Goal: Task Accomplishment & Management: Manage account settings

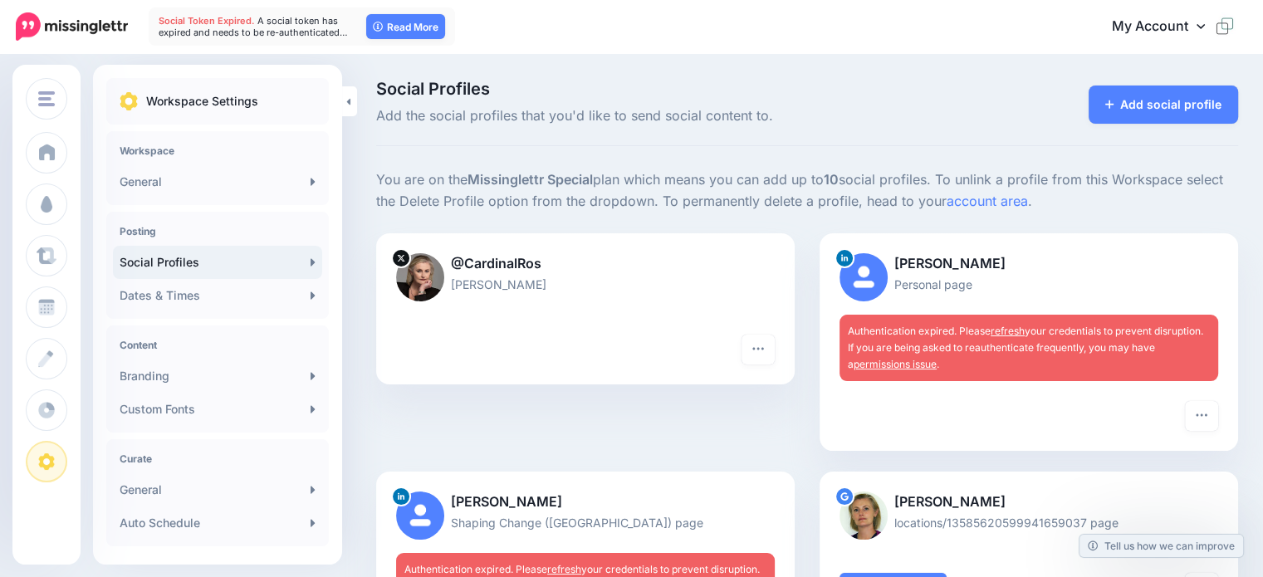
drag, startPoint x: 0, startPoint y: 0, endPoint x: 1016, endPoint y: 335, distance: 1070.0
click at [1016, 335] on link "refresh" at bounding box center [1008, 331] width 34 height 12
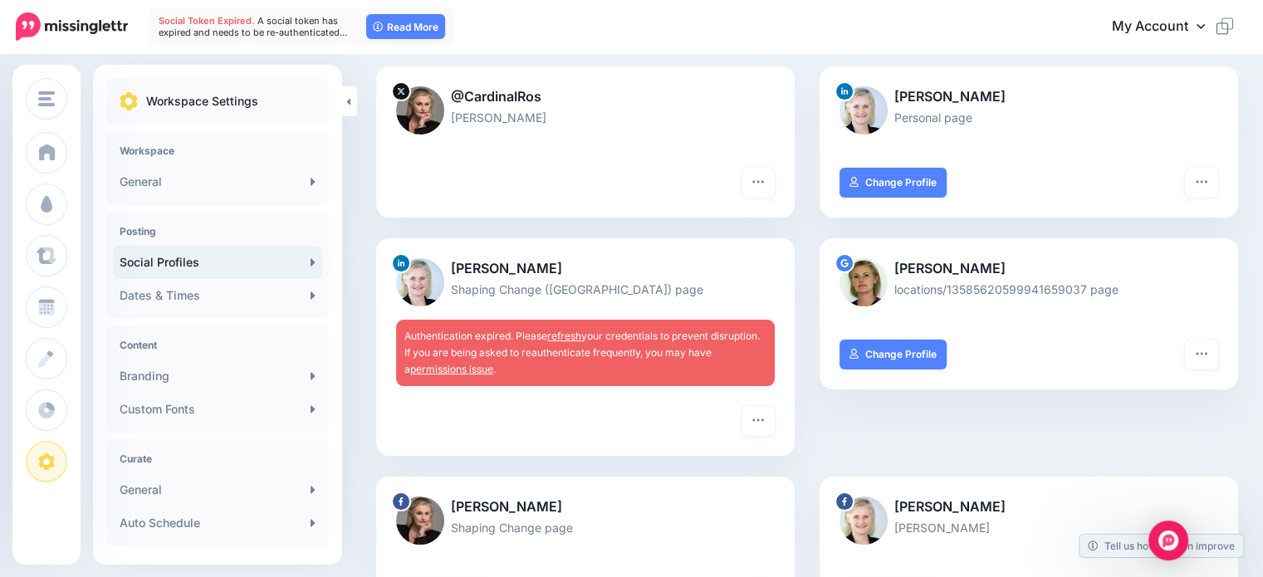
scroll to position [249, 0]
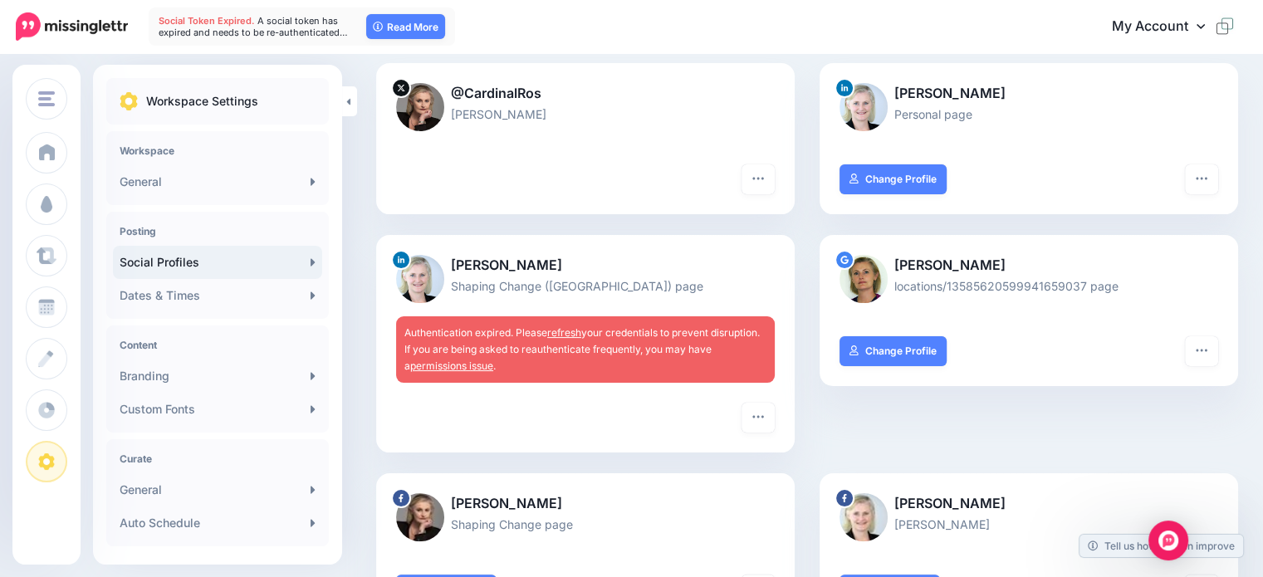
click at [570, 331] on link "refresh" at bounding box center [564, 332] width 34 height 12
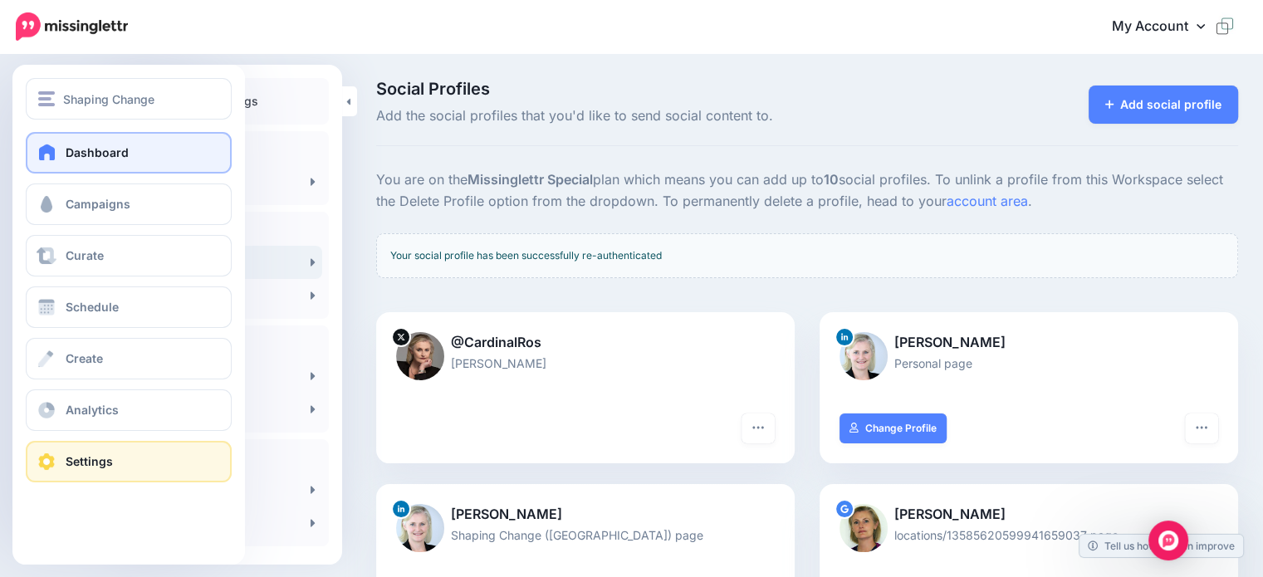
click at [92, 155] on span "Dashboard" at bounding box center [97, 152] width 63 height 14
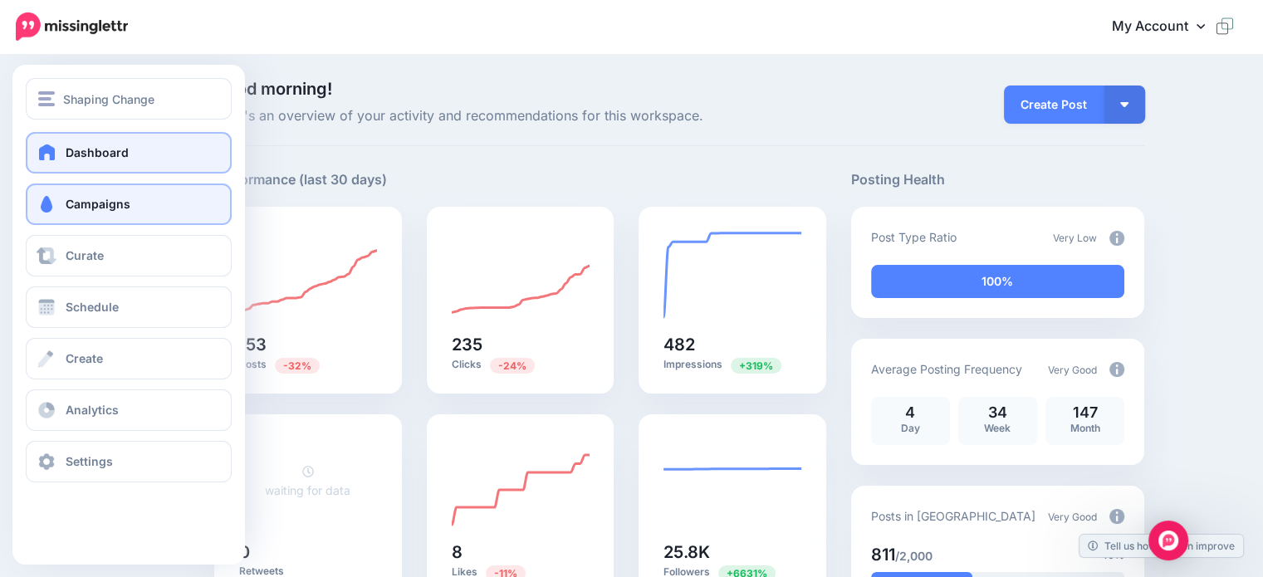
click at [91, 203] on span "Campaigns" at bounding box center [98, 204] width 65 height 14
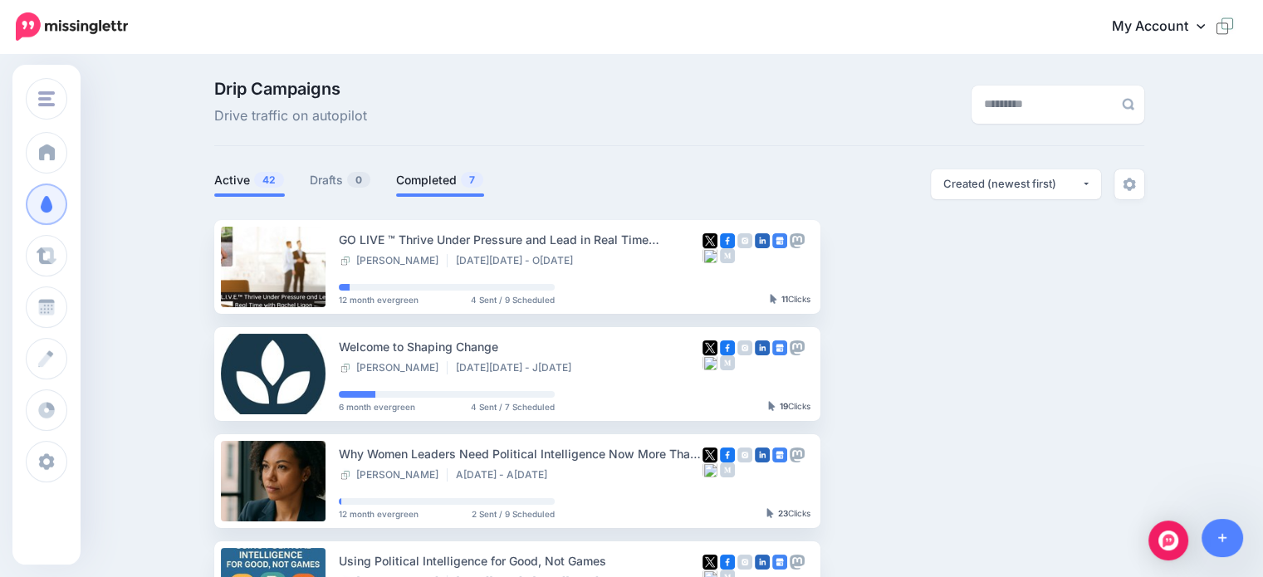
click at [435, 181] on link "Completed 7" at bounding box center [440, 180] width 88 height 20
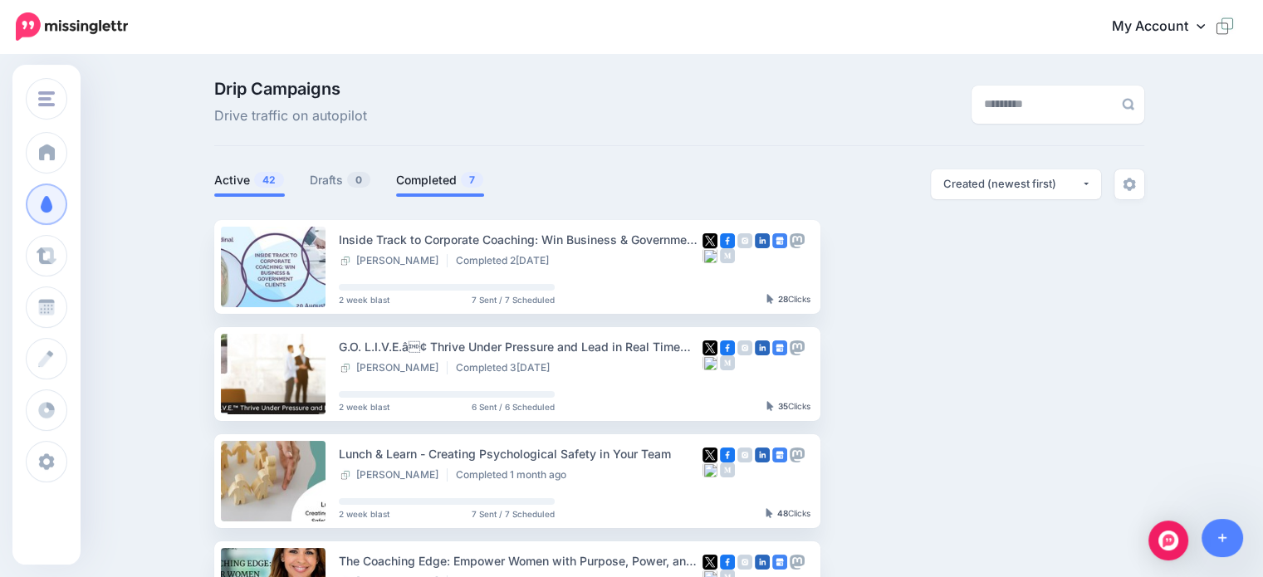
click at [232, 181] on link "Active 42" at bounding box center [249, 180] width 71 height 20
